Goal: Task Accomplishment & Management: Use online tool/utility

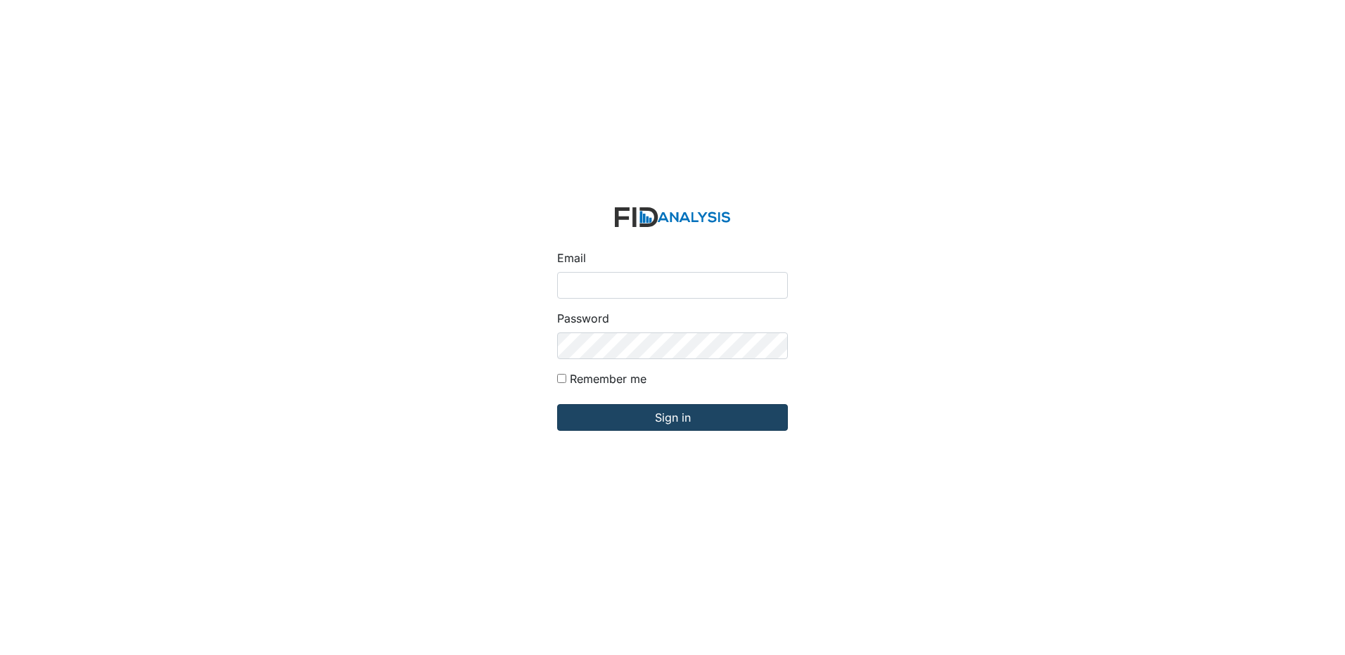
type input "[EMAIL_ADDRESS][DOMAIN_NAME]"
click at [712, 423] on input "Sign in" at bounding box center [672, 417] width 231 height 27
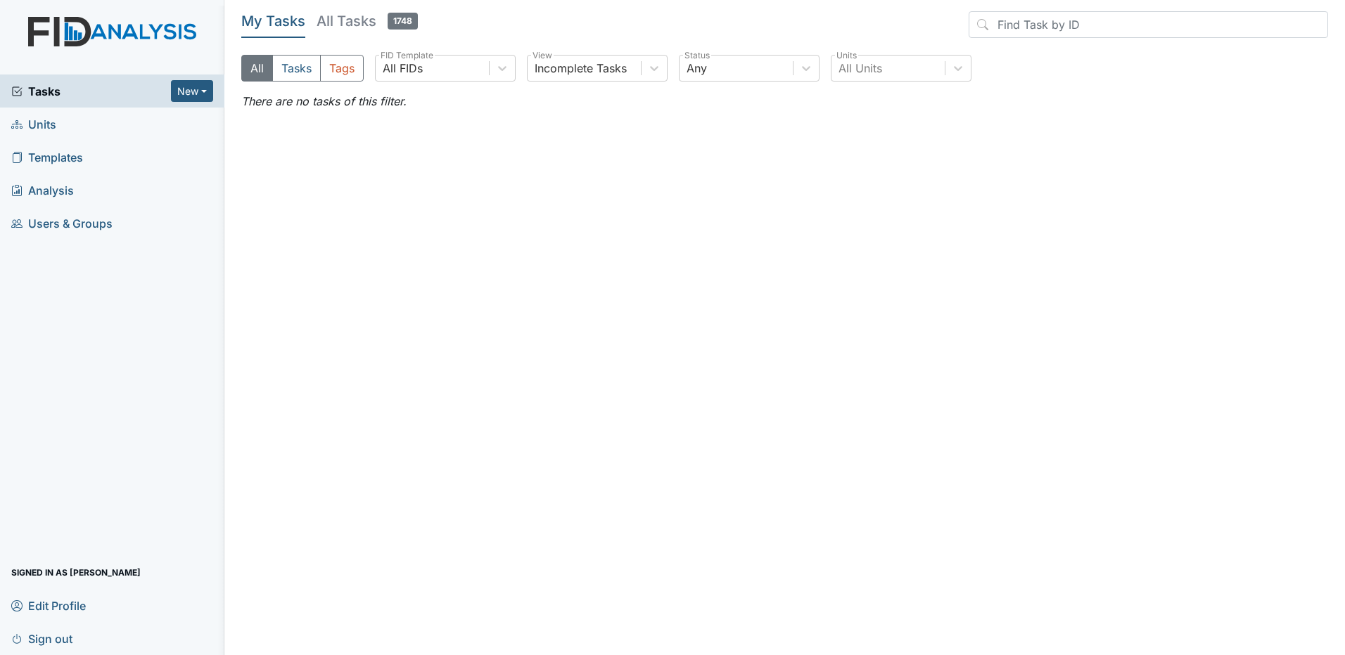
click at [360, 27] on h5 "All Tasks 1748" at bounding box center [366, 21] width 101 height 20
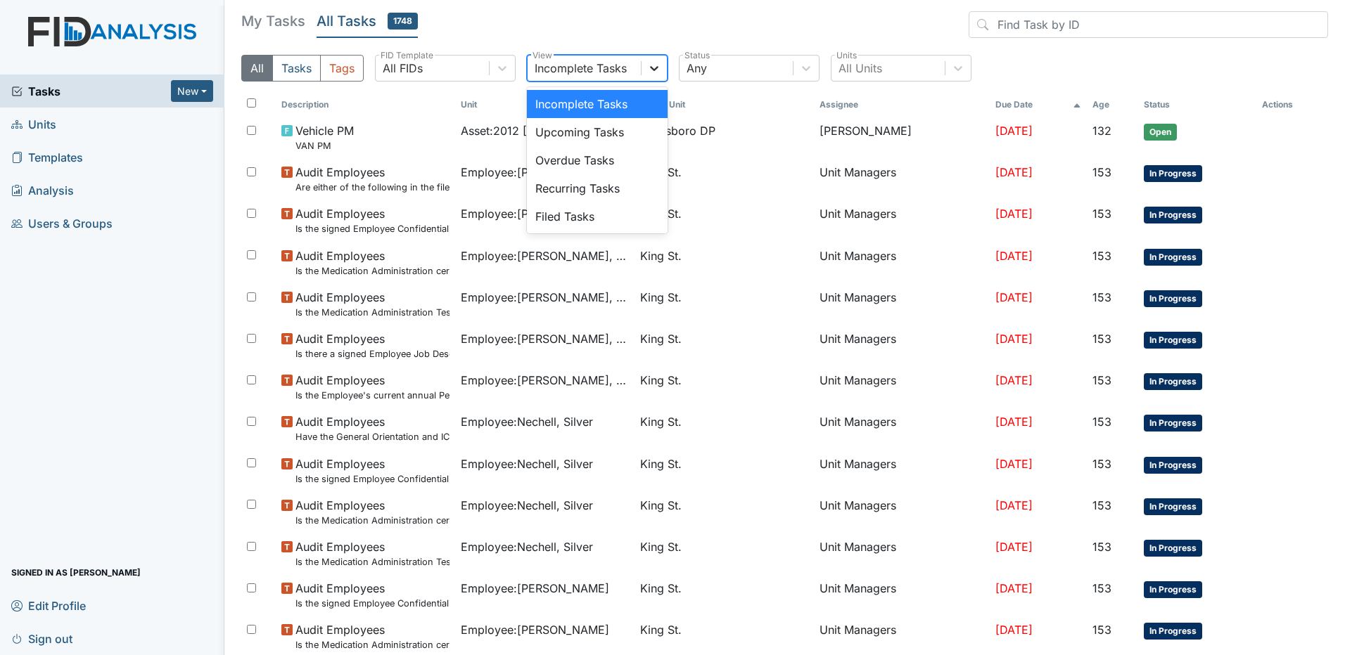
click at [653, 70] on icon at bounding box center [654, 68] width 14 height 14
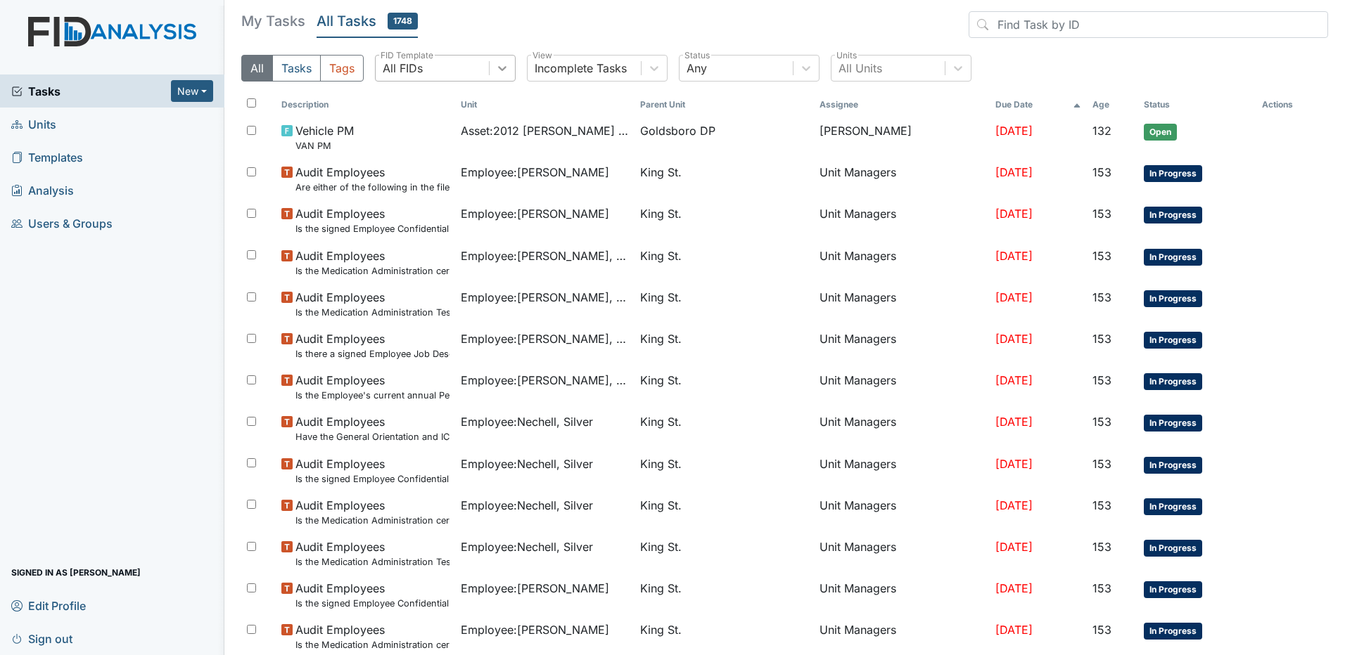
drag, startPoint x: 522, startPoint y: 66, endPoint x: 513, endPoint y: 68, distance: 9.2
click at [522, 66] on div "All Tasks Tags All FIDs FID Template Incomplete Tasks View Any Status All Units…" at bounding box center [784, 74] width 1086 height 38
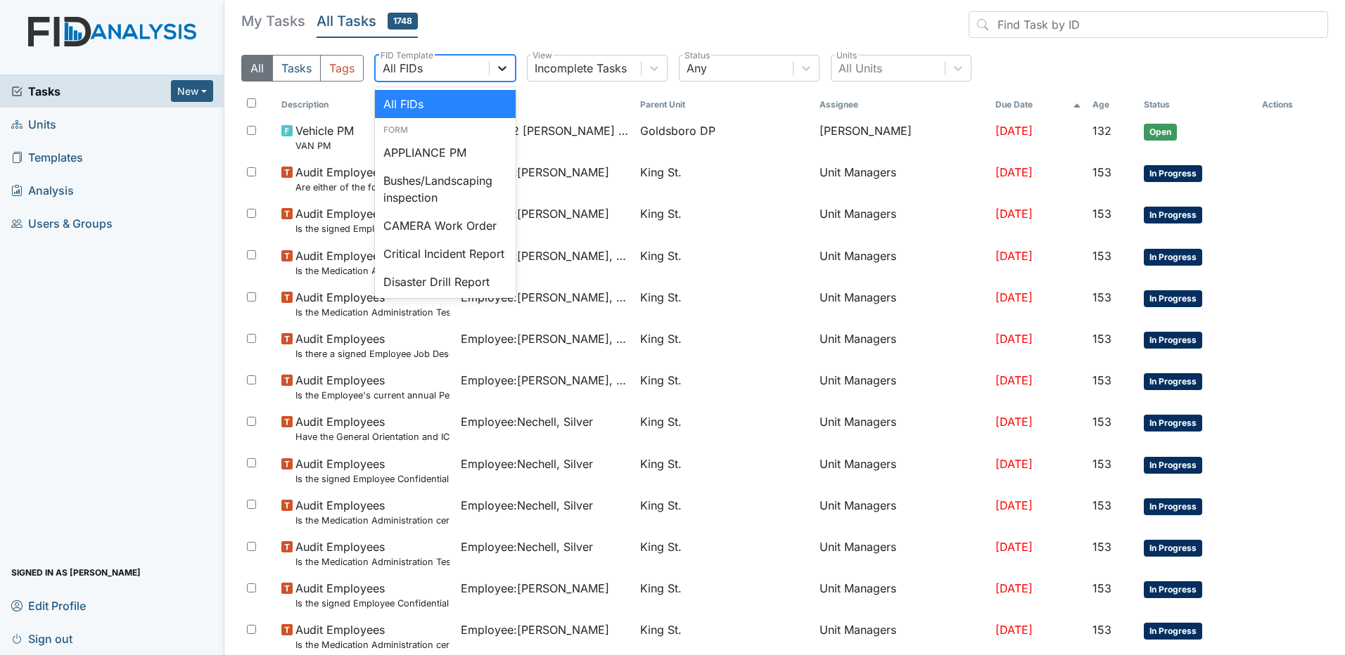
drag, startPoint x: 511, startPoint y: 68, endPoint x: 466, endPoint y: 101, distance: 56.3
click at [509, 68] on div at bounding box center [501, 68] width 25 height 25
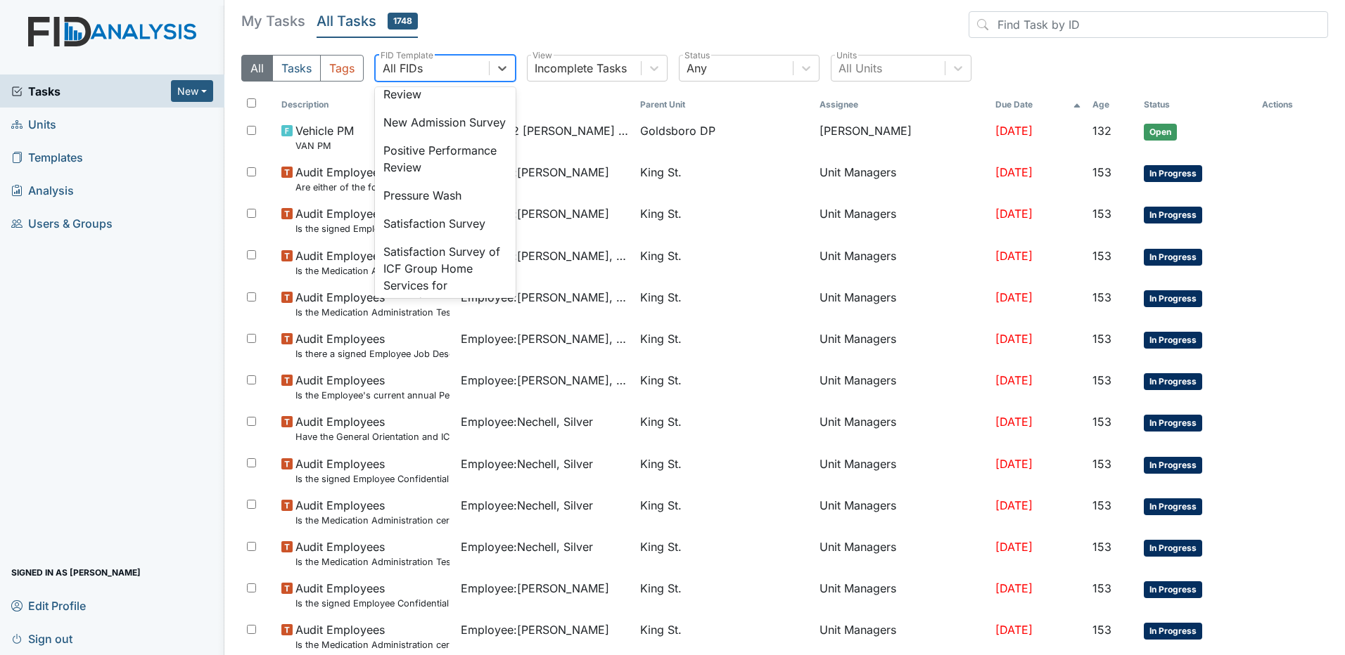
scroll to position [563, 0]
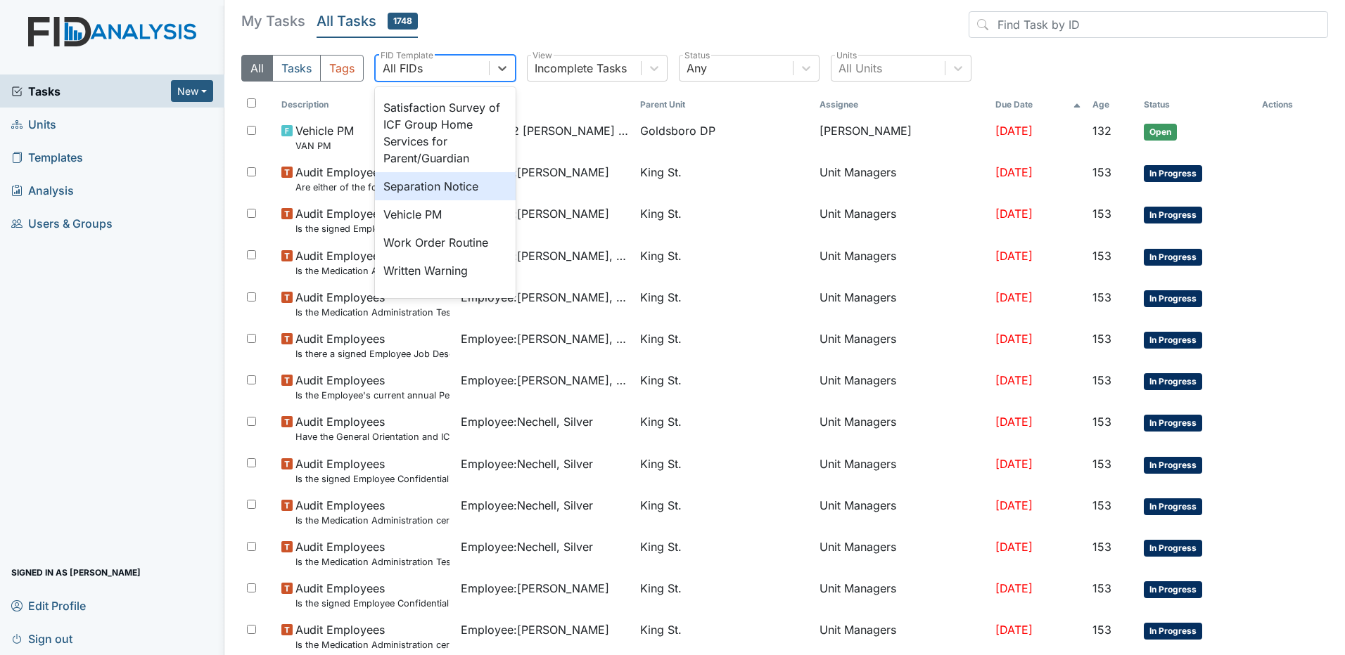
click at [440, 200] on div "Separation Notice" at bounding box center [445, 186] width 141 height 28
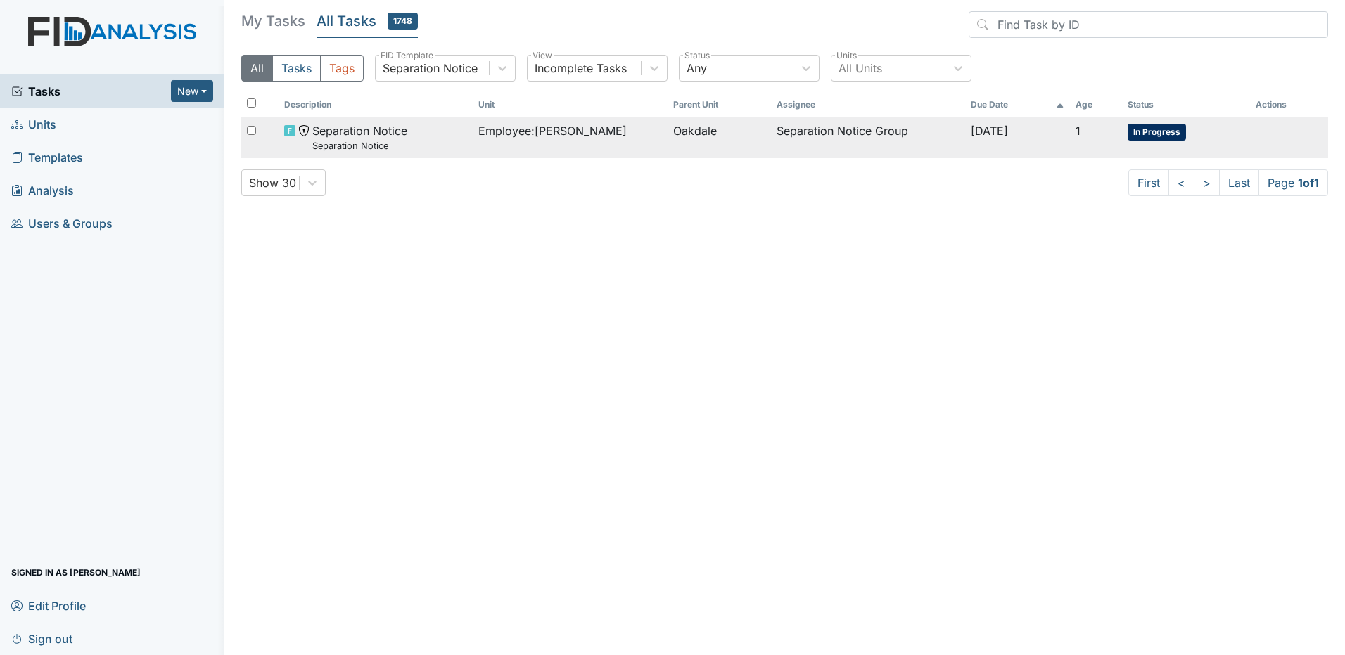
click at [361, 138] on span "Separation Notice Separation Notice" at bounding box center [359, 137] width 95 height 30
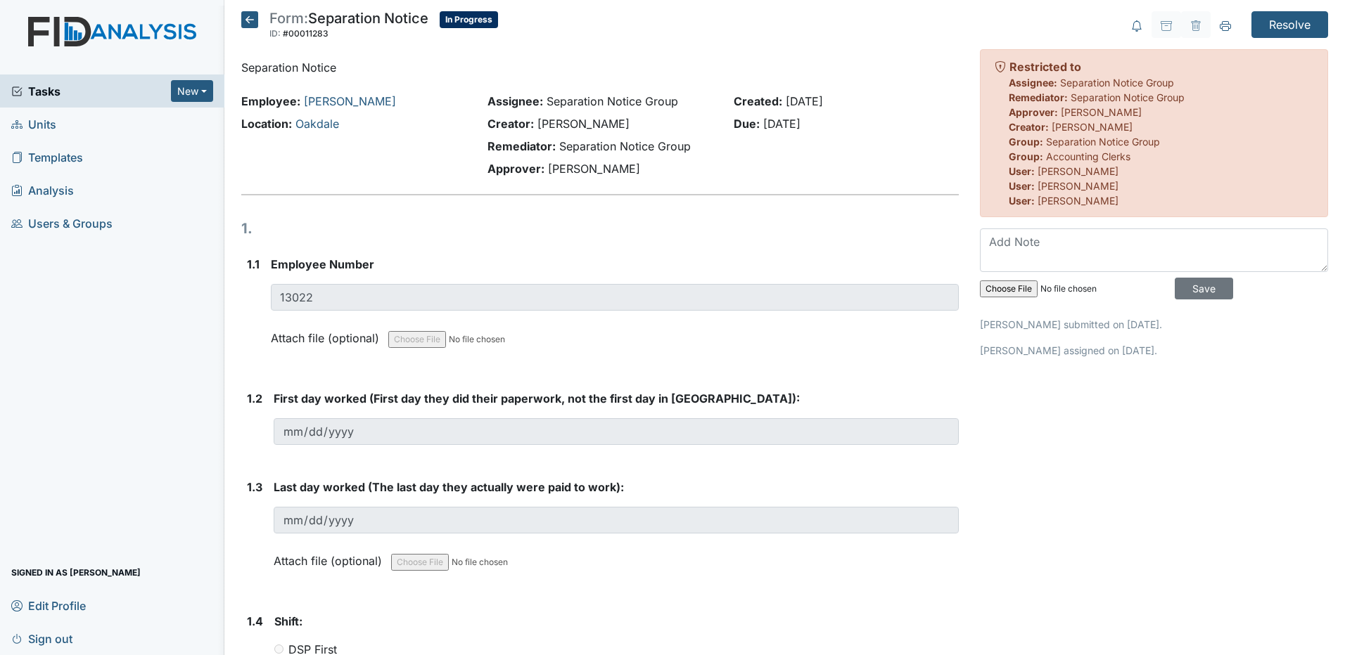
click at [241, 19] on icon at bounding box center [249, 19] width 17 height 17
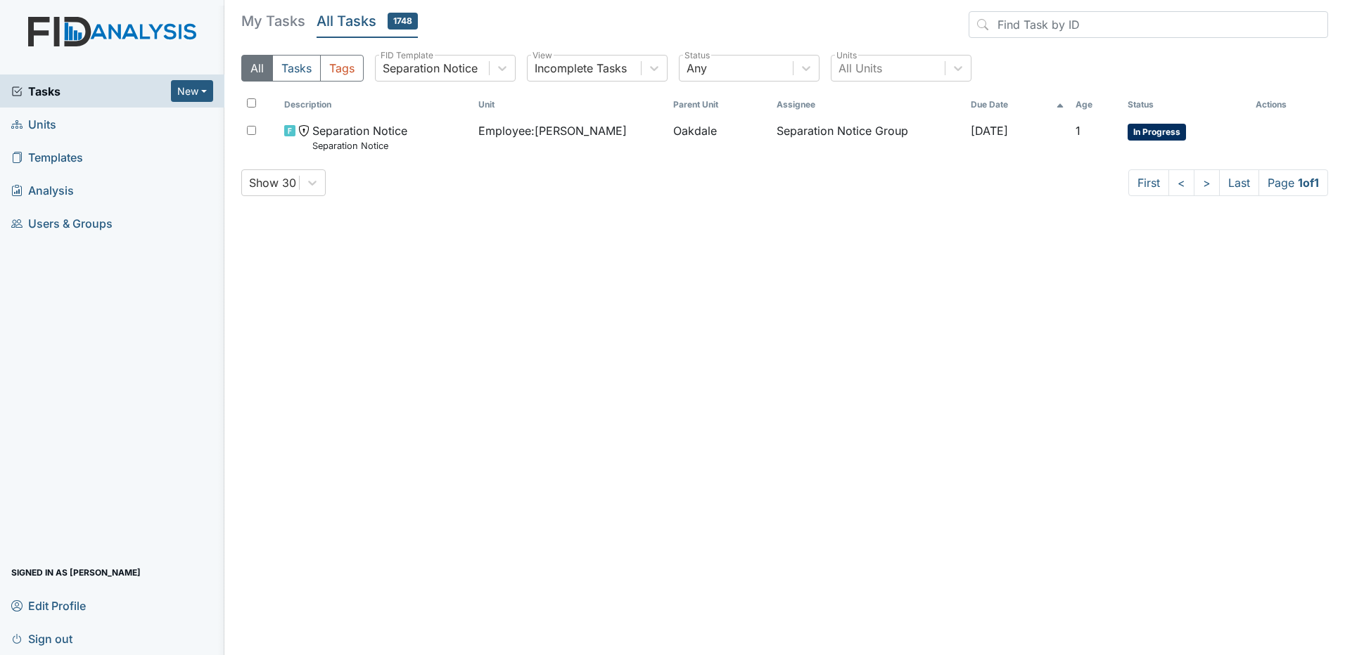
click at [38, 638] on span "Sign out" at bounding box center [41, 639] width 61 height 22
